Goal: Communication & Community: Answer question/provide support

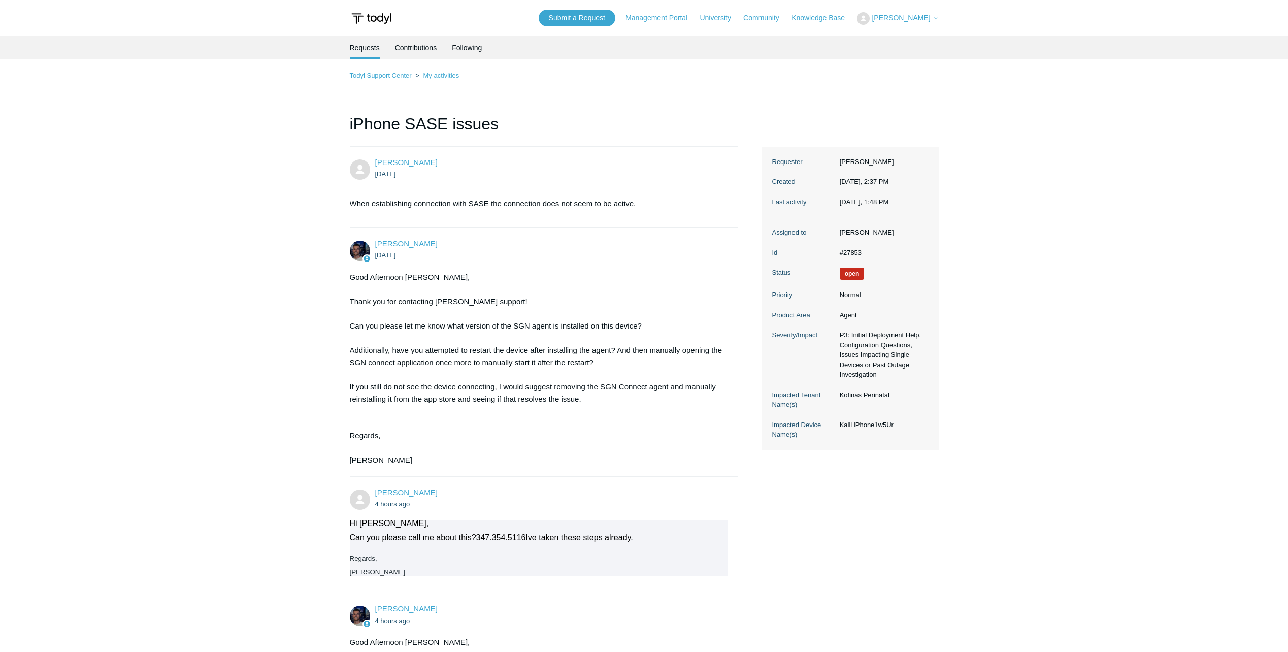
scroll to position [1493, 0]
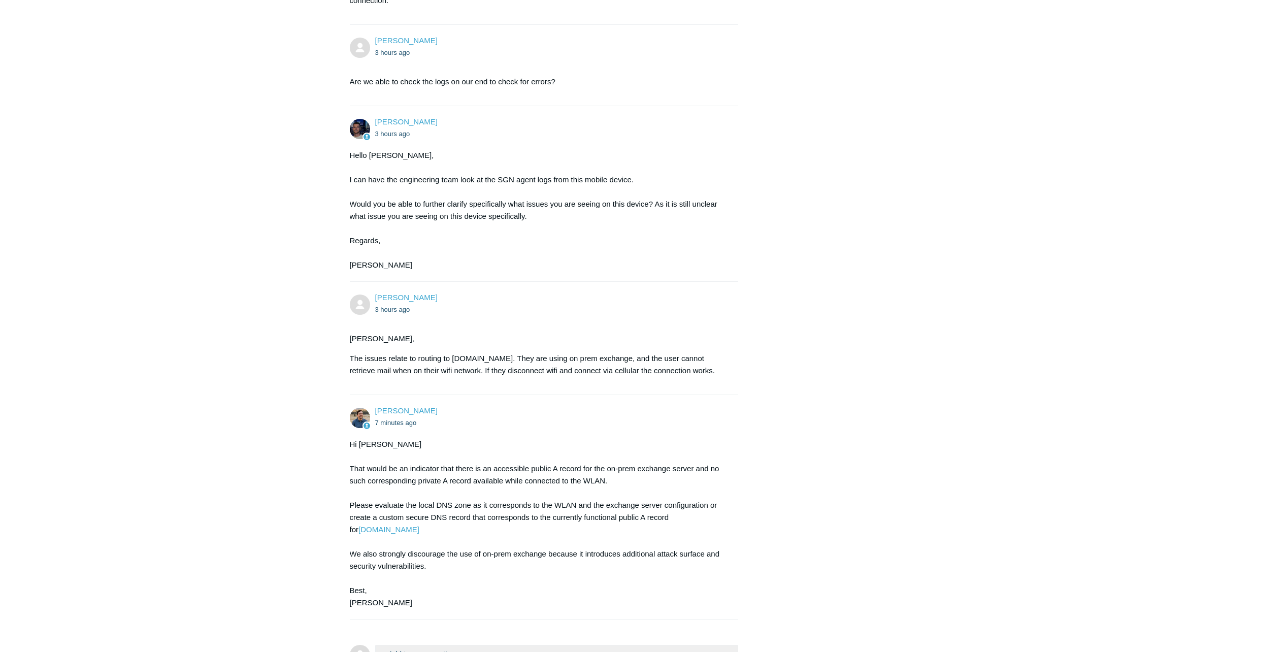
scroll to position [1717, 0]
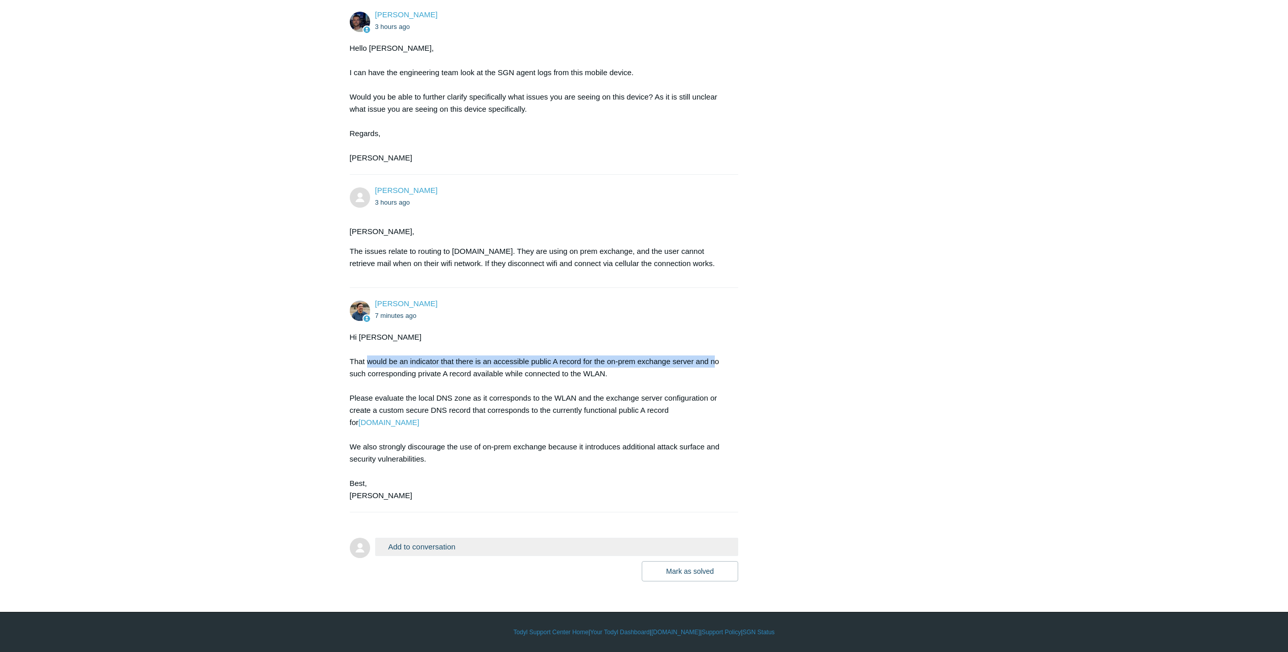
drag, startPoint x: 381, startPoint y: 373, endPoint x: 714, endPoint y: 366, distance: 333.0
click at [714, 366] on div "Hi [PERSON_NAME] That would be an indicator that there is an accessible public …" at bounding box center [539, 416] width 379 height 171
click at [473, 372] on div "Hi [PERSON_NAME] That would be an indicator that there is an accessible public …" at bounding box center [539, 416] width 379 height 171
drag, startPoint x: 486, startPoint y: 374, endPoint x: 610, endPoint y: 368, distance: 123.5
click at [610, 368] on div "Hi [PERSON_NAME] That would be an indicator that there is an accessible public …" at bounding box center [539, 416] width 379 height 171
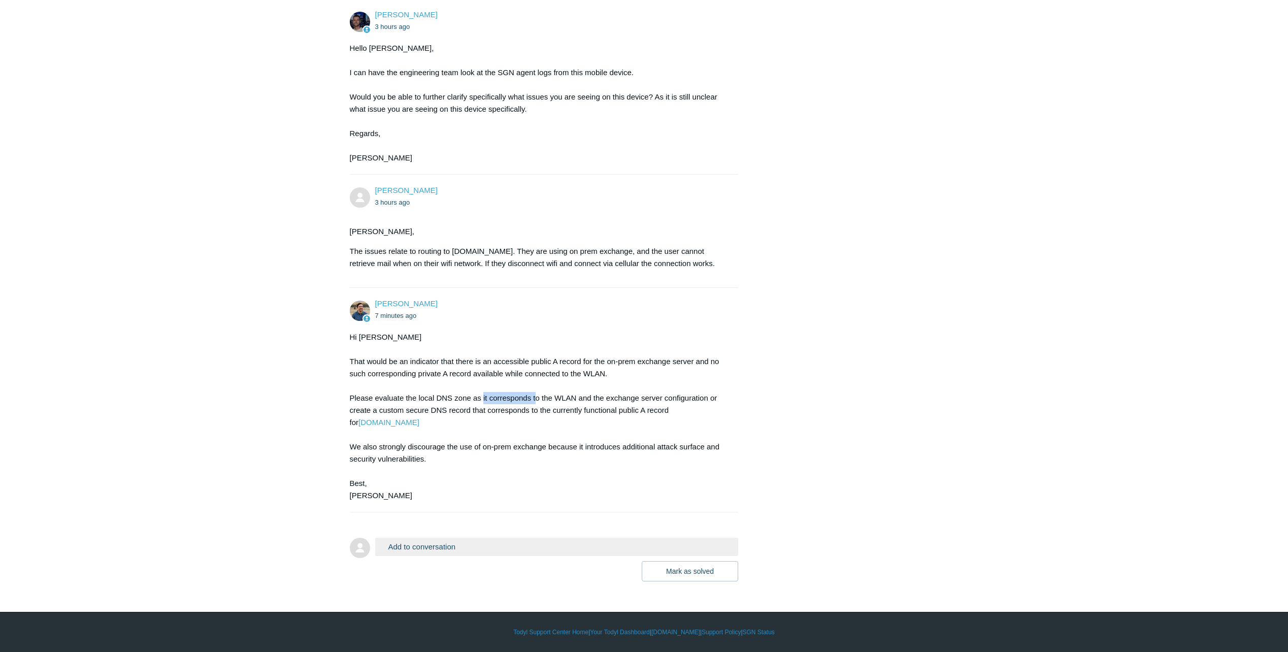
drag, startPoint x: 482, startPoint y: 397, endPoint x: 536, endPoint y: 400, distance: 53.9
click at [536, 400] on div "Hi Nathan That would be an indicator that there is an accessible public A recor…" at bounding box center [539, 416] width 379 height 171
drag, startPoint x: 536, startPoint y: 400, endPoint x: 431, endPoint y: 371, distance: 109.0
click at [433, 371] on div "Hi Nathan That would be an indicator that there is an accessible public A recor…" at bounding box center [539, 416] width 379 height 171
drag, startPoint x: 390, startPoint y: 396, endPoint x: 418, endPoint y: 396, distance: 27.9
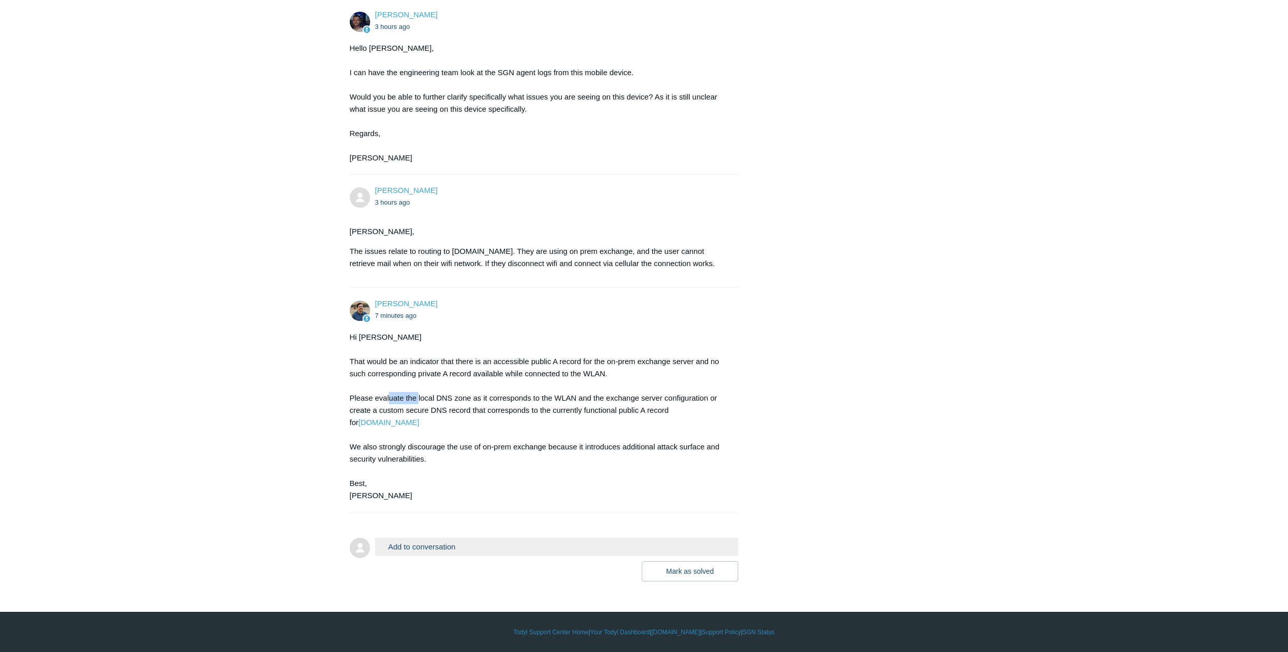
click at [418, 396] on div "Hi [PERSON_NAME] That would be an indicator that there is an accessible public …" at bounding box center [539, 416] width 379 height 171
drag, startPoint x: 446, startPoint y: 412, endPoint x: 704, endPoint y: 413, distance: 257.9
click at [704, 413] on div "Hi [PERSON_NAME] That would be an indicator that there is an accessible public …" at bounding box center [539, 416] width 379 height 171
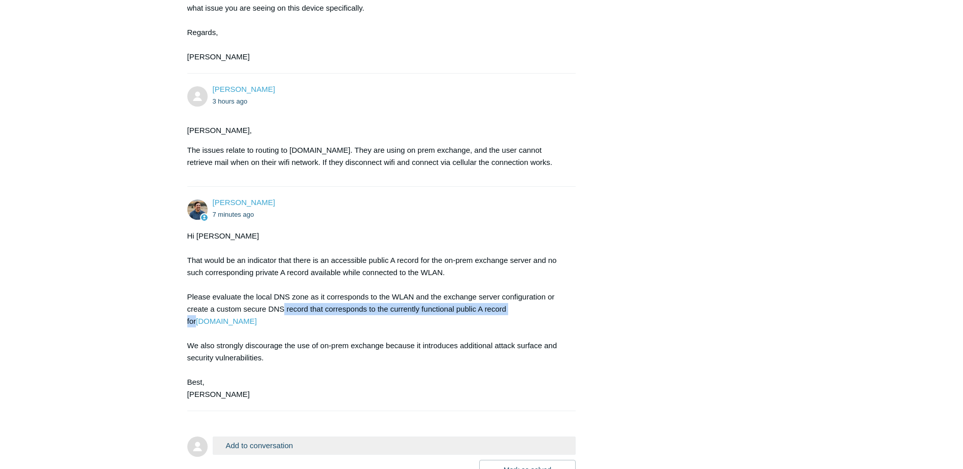
scroll to position [1900, 0]
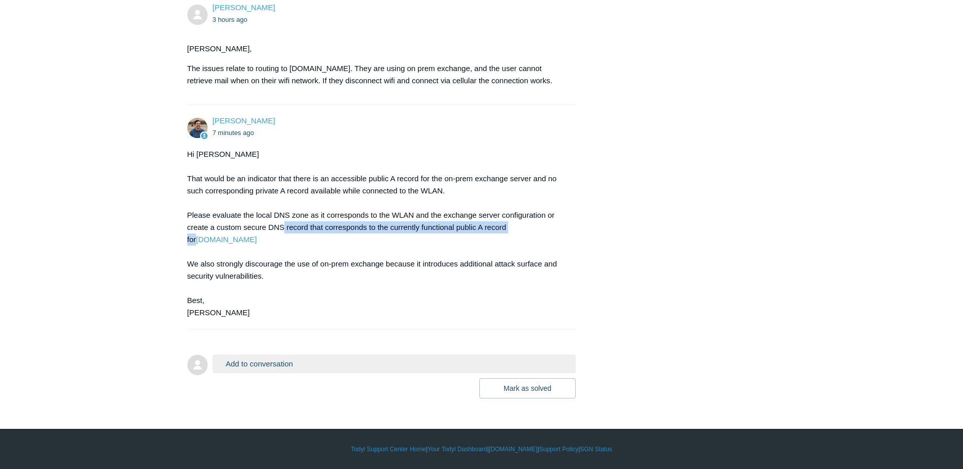
drag, startPoint x: 251, startPoint y: 176, endPoint x: 462, endPoint y: 190, distance: 212.1
click at [462, 190] on div "Hi [PERSON_NAME] That would be an indicator that there is an accessible public …" at bounding box center [376, 233] width 379 height 171
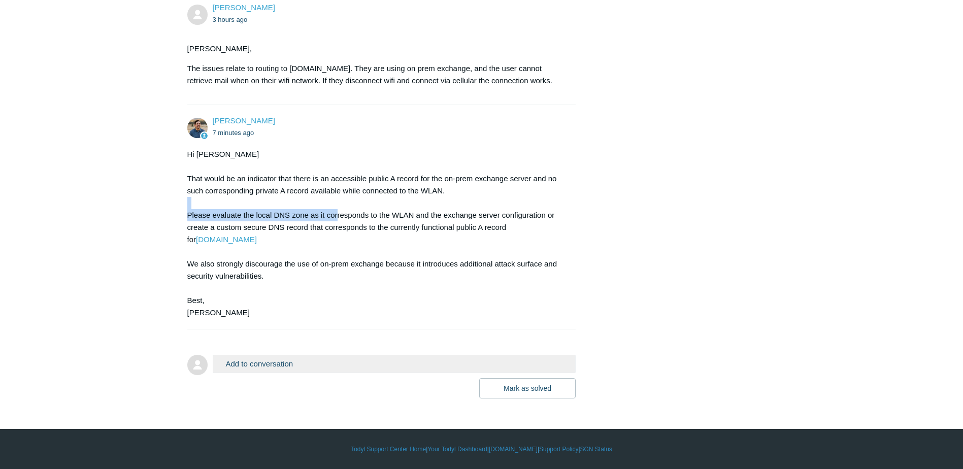
drag, startPoint x: 215, startPoint y: 209, endPoint x: 338, endPoint y: 216, distance: 123.6
click at [338, 216] on div "Hi [PERSON_NAME] That would be an indicator that there is an accessible public …" at bounding box center [376, 233] width 379 height 171
click at [235, 180] on div "Hi [PERSON_NAME] That would be an indicator that there is an accessible public …" at bounding box center [376, 233] width 379 height 171
drag, startPoint x: 223, startPoint y: 197, endPoint x: 450, endPoint y: 193, distance: 226.9
click at [450, 193] on div "Hi [PERSON_NAME] That would be an indicator that there is an accessible public …" at bounding box center [376, 233] width 379 height 171
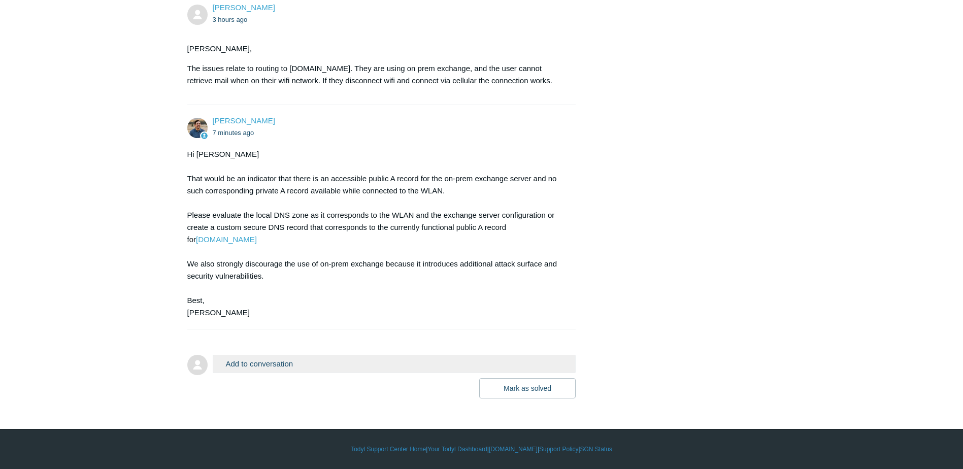
click at [197, 213] on div "Hi [PERSON_NAME] That would be an indicator that there is an accessible public …" at bounding box center [376, 233] width 379 height 171
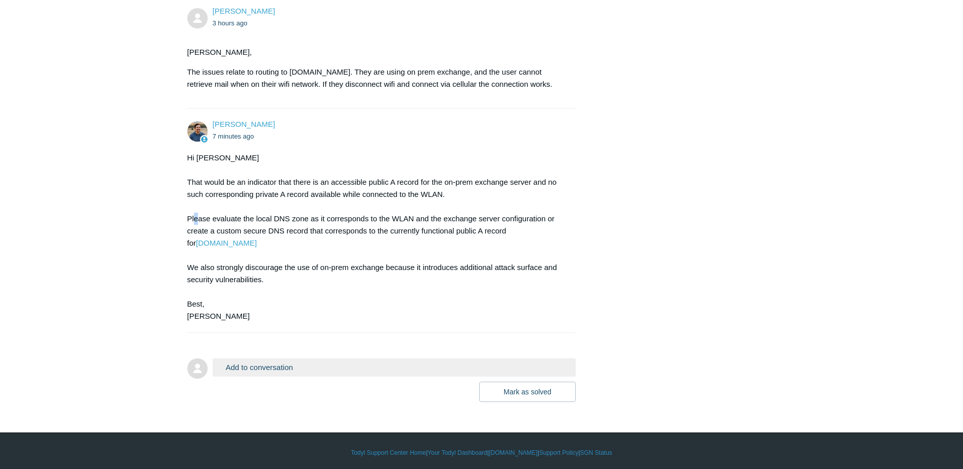
scroll to position [1849, 0]
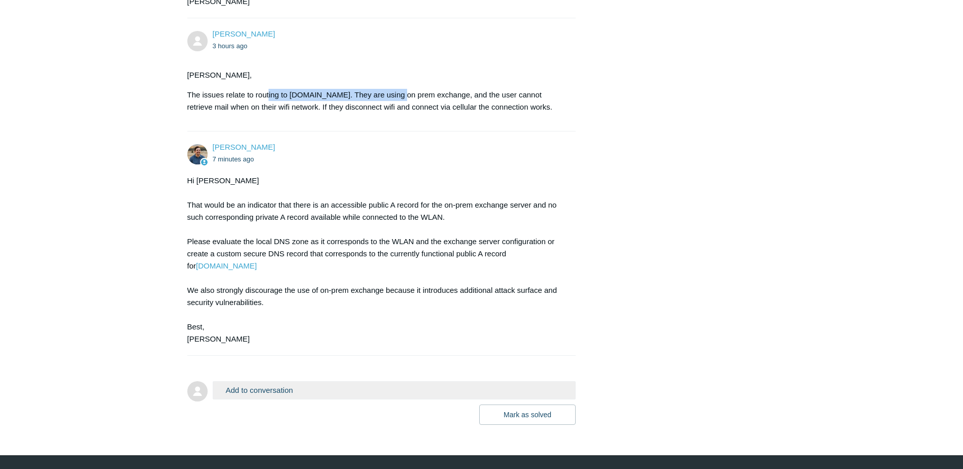
drag, startPoint x: 269, startPoint y: 121, endPoint x: 388, endPoint y: 119, distance: 119.3
click at [388, 113] on p "The issues relate to routing to [DOMAIN_NAME]. They are using on prem exchange,…" at bounding box center [376, 101] width 379 height 24
drag, startPoint x: 388, startPoint y: 119, endPoint x: 467, endPoint y: 118, distance: 79.2
click at [467, 113] on p "The issues relate to routing to [DOMAIN_NAME]. They are using on prem exchange,…" at bounding box center [376, 101] width 379 height 24
drag, startPoint x: 546, startPoint y: 119, endPoint x: 583, endPoint y: 119, distance: 37.6
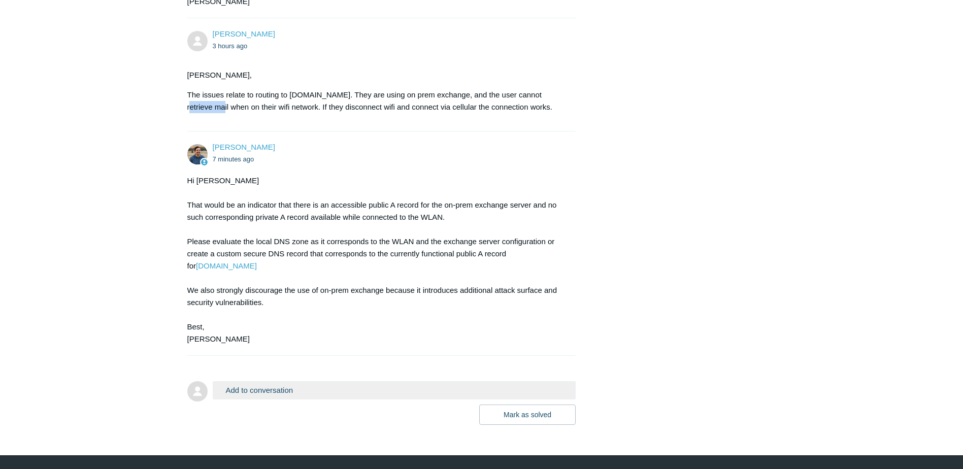
drag, startPoint x: 200, startPoint y: 134, endPoint x: 276, endPoint y: 131, distance: 76.2
click at [276, 113] on p "The issues relate to routing to [DOMAIN_NAME]. They are using on prem exchange,…" at bounding box center [376, 101] width 379 height 24
drag, startPoint x: 276, startPoint y: 131, endPoint x: 439, endPoint y: 137, distance: 163.0
click at [439, 113] on p "The issues relate to routing to [DOMAIN_NAME]. They are using on prem exchange,…" at bounding box center [376, 101] width 379 height 24
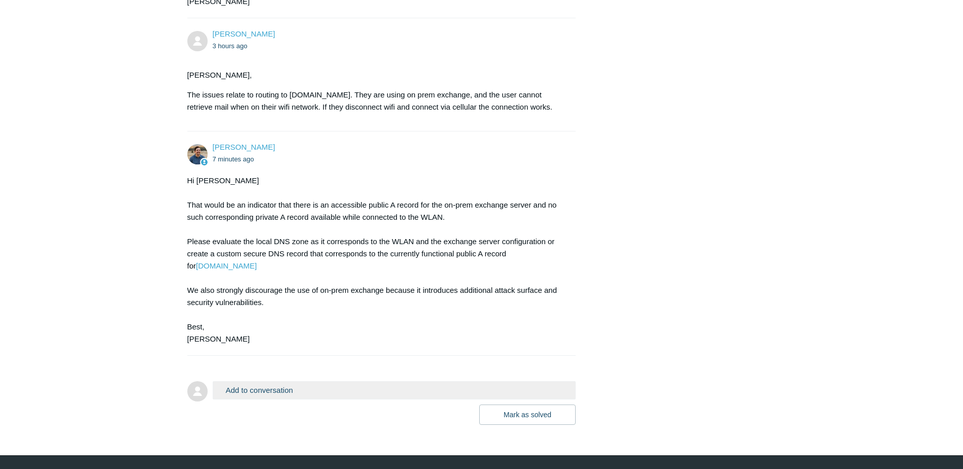
drag, startPoint x: 439, startPoint y: 137, endPoint x: 503, endPoint y: 132, distance: 63.6
click at [503, 113] on p "The issues relate to routing to [DOMAIN_NAME]. They are using on prem exchange,…" at bounding box center [376, 101] width 379 height 24
click at [212, 228] on div "Hi [PERSON_NAME] That would be an indicator that there is an accessible public …" at bounding box center [376, 260] width 379 height 171
click at [293, 399] on button "Add to conversation" at bounding box center [394, 390] width 363 height 18
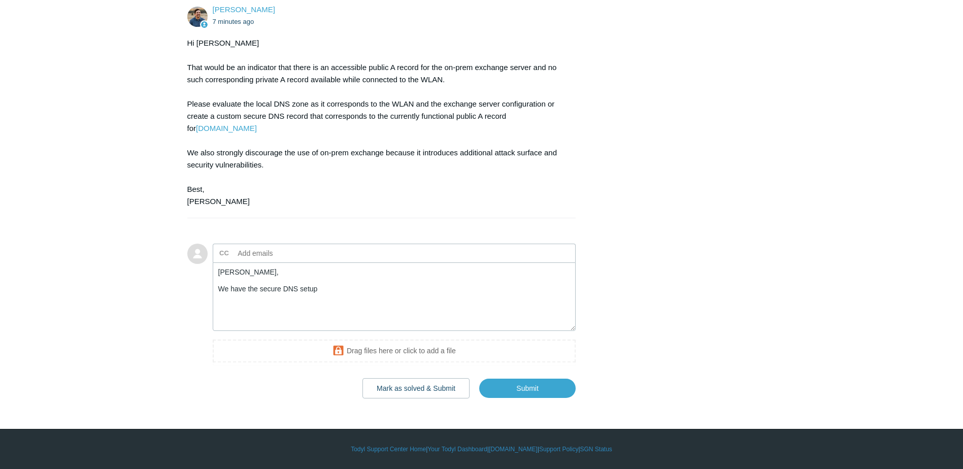
scroll to position [2011, 0]
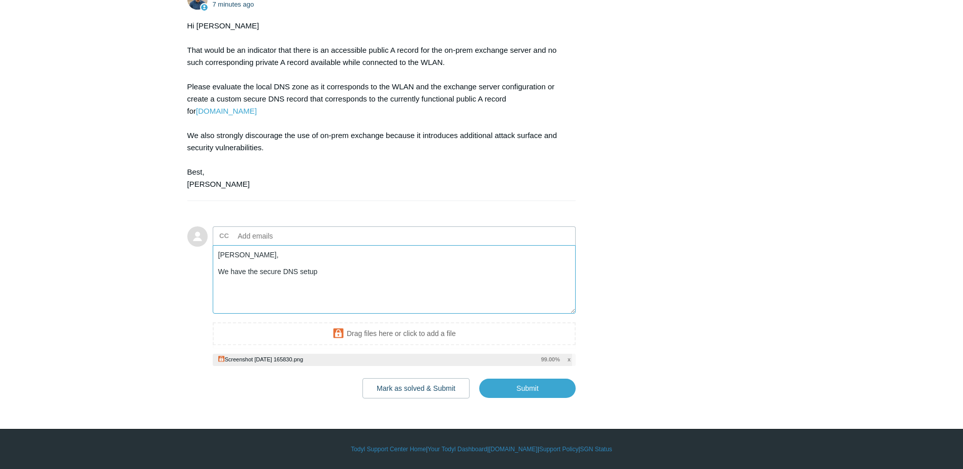
click at [324, 287] on textarea "Spencer, We have the secure DNS setup" at bounding box center [394, 279] width 363 height 69
click at [532, 398] on input "Submit" at bounding box center [527, 388] width 96 height 20
type textarea "Spencer, We have the secure DNS setup. See screenshot. This ticket includes a s…"
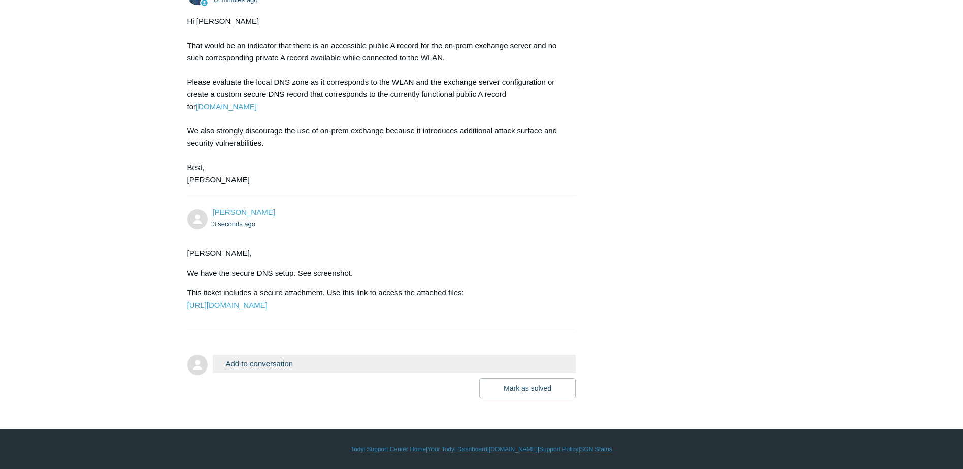
scroll to position [2057, 0]
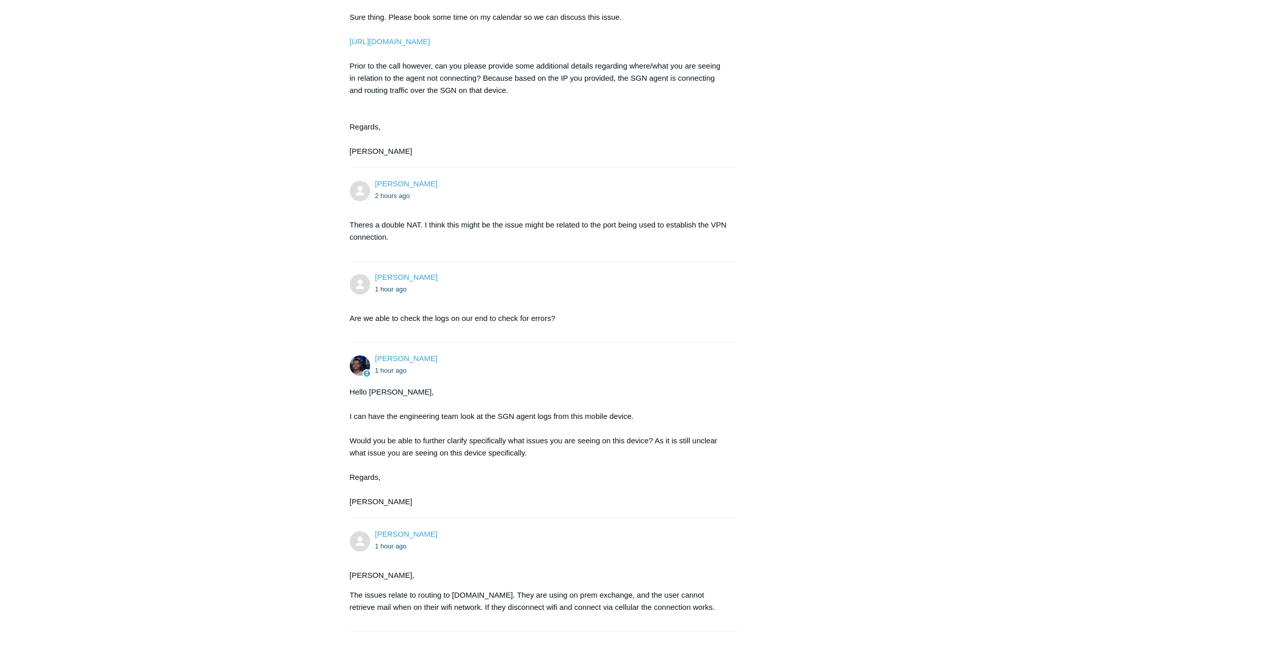
scroll to position [1493, 0]
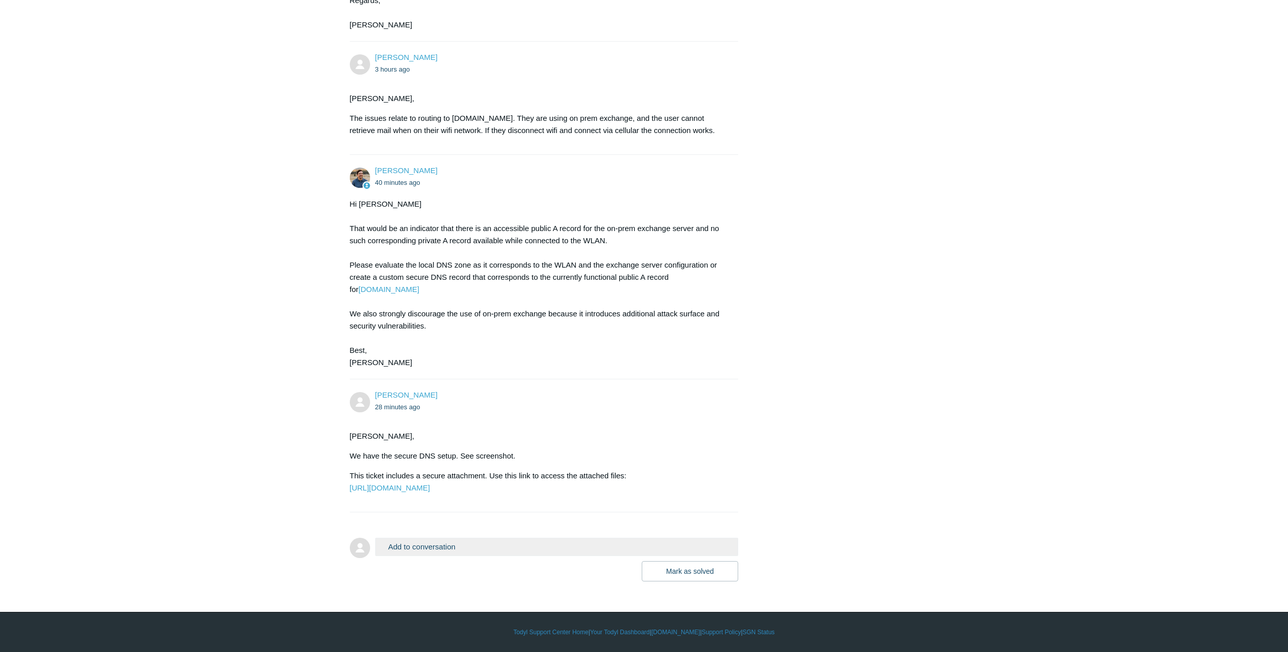
scroll to position [1875, 0]
drag, startPoint x: 350, startPoint y: 206, endPoint x: 363, endPoint y: 204, distance: 13.4
click at [363, 204] on div "Hi [PERSON_NAME] That would be an indicator that there is an accessible public …" at bounding box center [539, 283] width 379 height 171
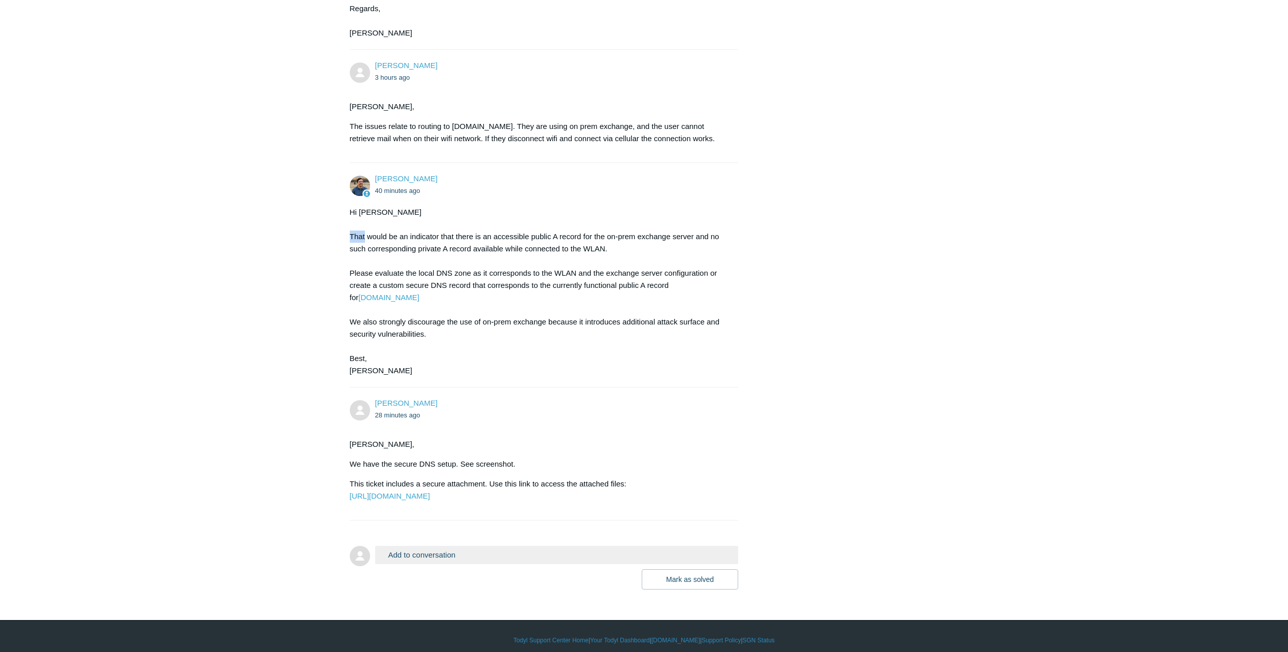
scroll to position [1773, 0]
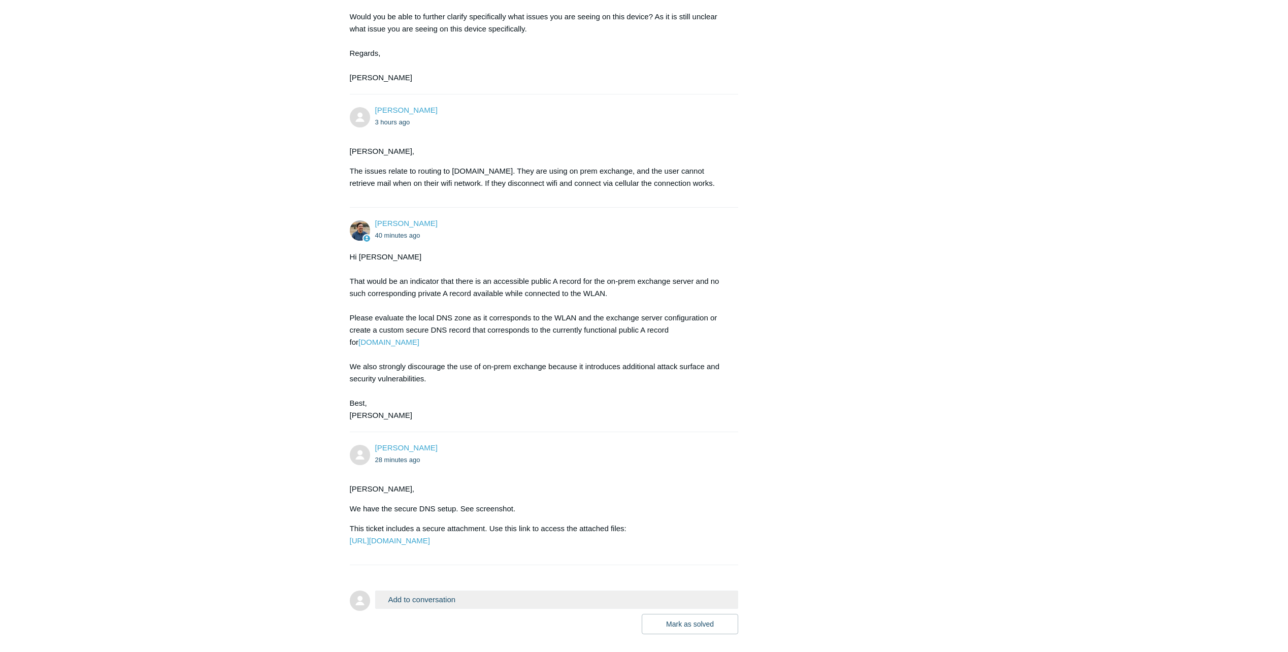
click at [396, 303] on div "Hi [PERSON_NAME] That would be an indicator that there is an accessible public …" at bounding box center [539, 336] width 379 height 171
drag, startPoint x: 396, startPoint y: 304, endPoint x: 466, endPoint y: 305, distance: 69.5
click at [466, 305] on div "Hi [PERSON_NAME] That would be an indicator that there is an accessible public …" at bounding box center [539, 336] width 379 height 171
drag, startPoint x: 399, startPoint y: 344, endPoint x: 473, endPoint y: 339, distance: 73.3
click at [473, 339] on div "Hi [PERSON_NAME] That would be an indicator that there is an accessible public …" at bounding box center [539, 336] width 379 height 171
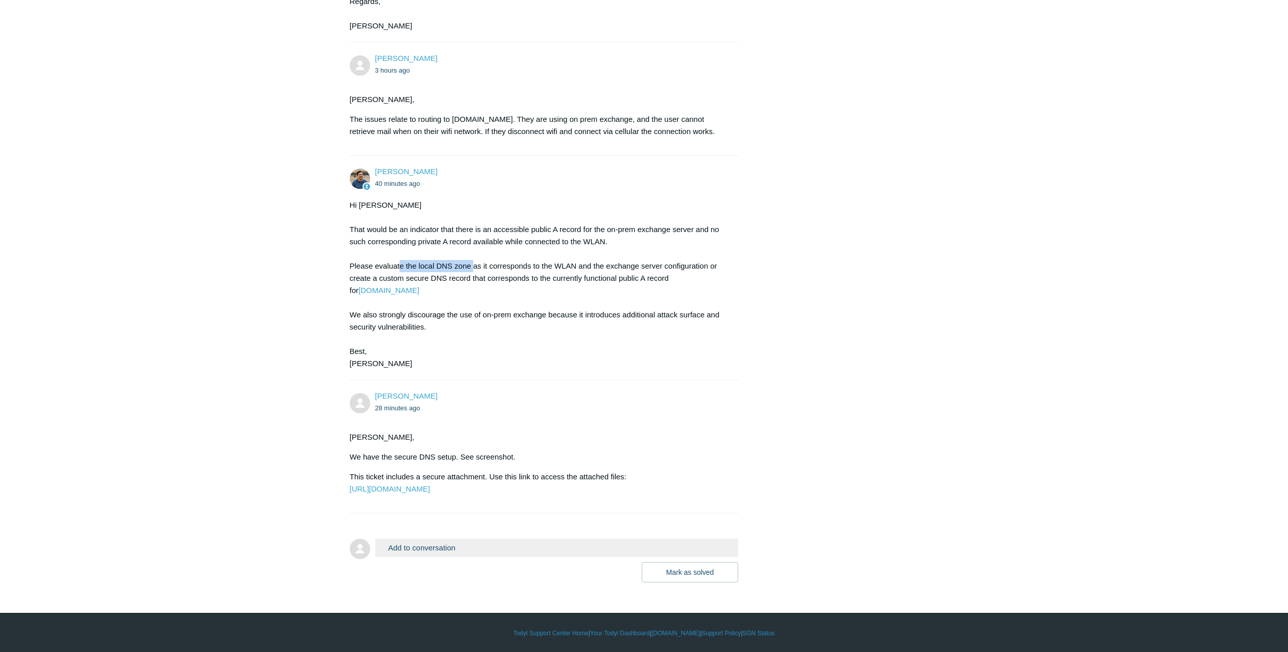
scroll to position [1875, 0]
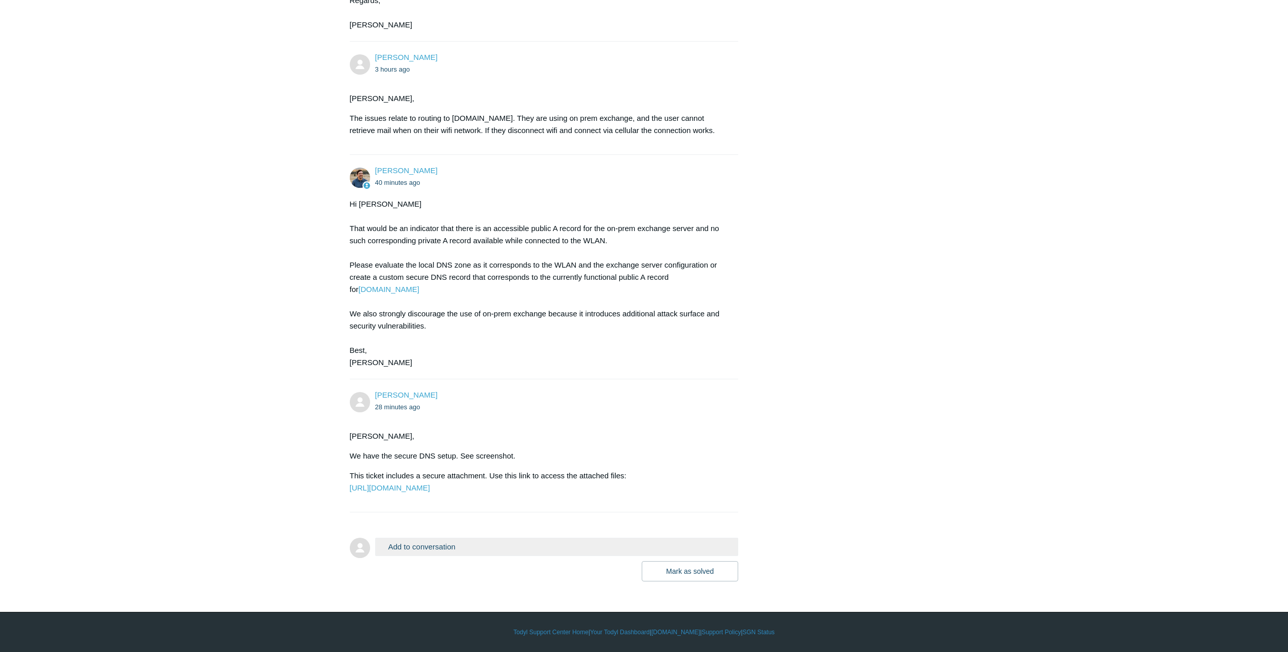
click at [356, 279] on div "Hi [PERSON_NAME] That would be an indicator that there is an accessible public …" at bounding box center [539, 283] width 379 height 171
drag, startPoint x: 443, startPoint y: 301, endPoint x: 343, endPoint y: 292, distance: 99.9
drag, startPoint x: 343, startPoint y: 292, endPoint x: 445, endPoint y: 302, distance: 101.9
click at [445, 302] on div "Hi [PERSON_NAME] That would be an indicator that there is an accessible public …" at bounding box center [539, 283] width 379 height 171
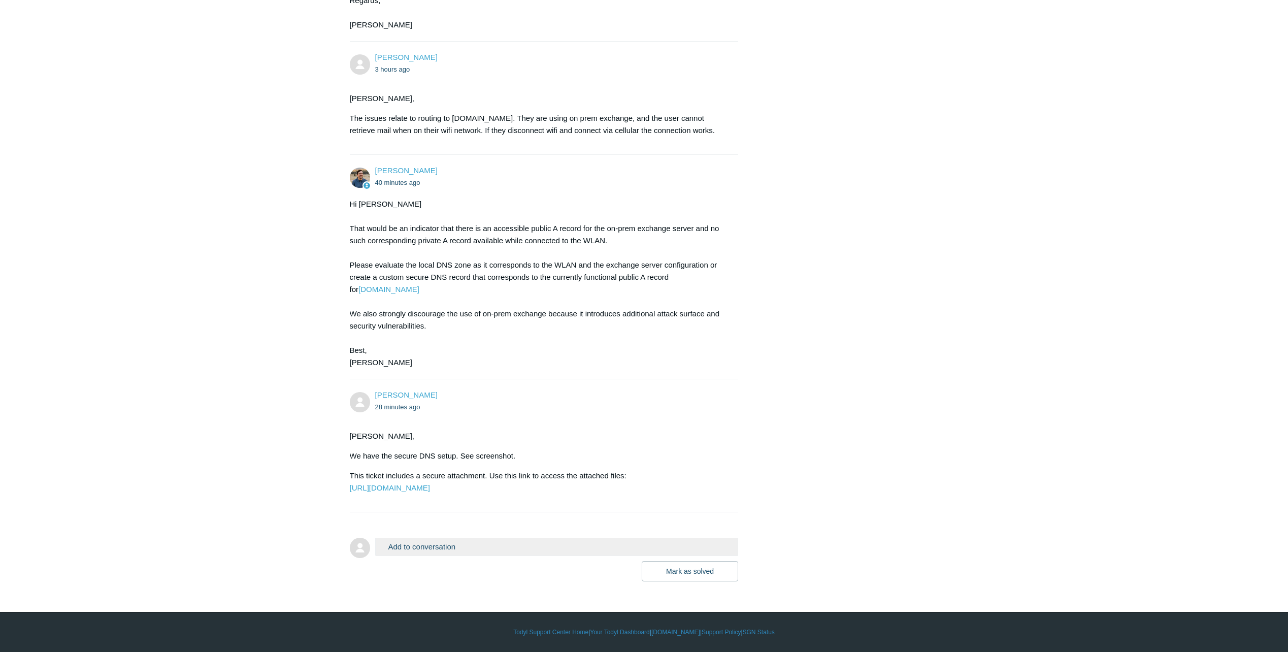
click at [444, 303] on div "Hi [PERSON_NAME] That would be an indicator that there is an accessible public …" at bounding box center [539, 283] width 379 height 171
click at [418, 297] on div "Hi [PERSON_NAME] That would be an indicator that there is an accessible public …" at bounding box center [539, 283] width 379 height 171
click at [425, 300] on div "Hi [PERSON_NAME] That would be an indicator that there is an accessible public …" at bounding box center [539, 283] width 379 height 171
